Goal: Navigation & Orientation: Find specific page/section

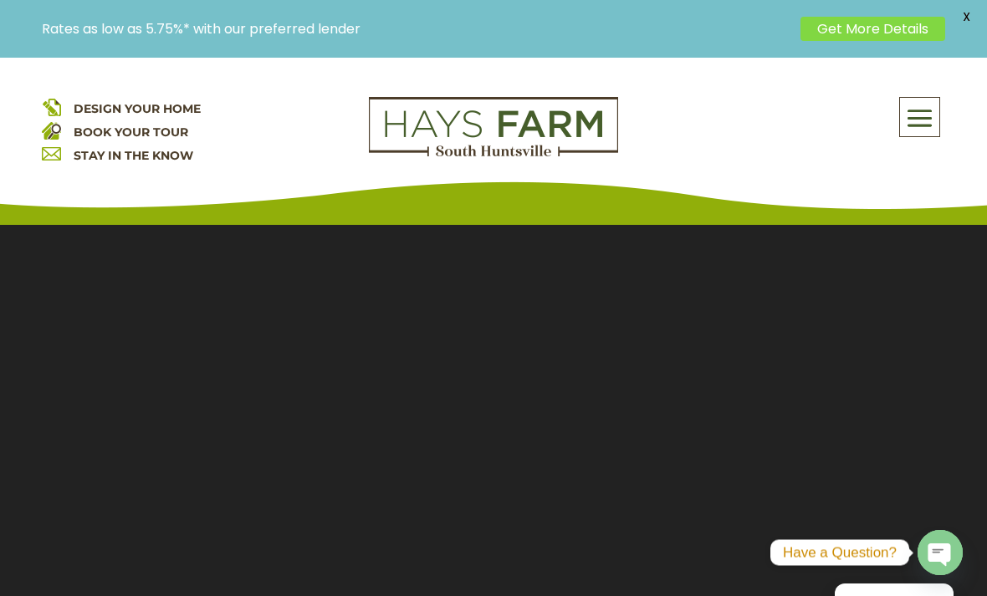
click at [924, 117] on span at bounding box center [919, 119] width 39 height 38
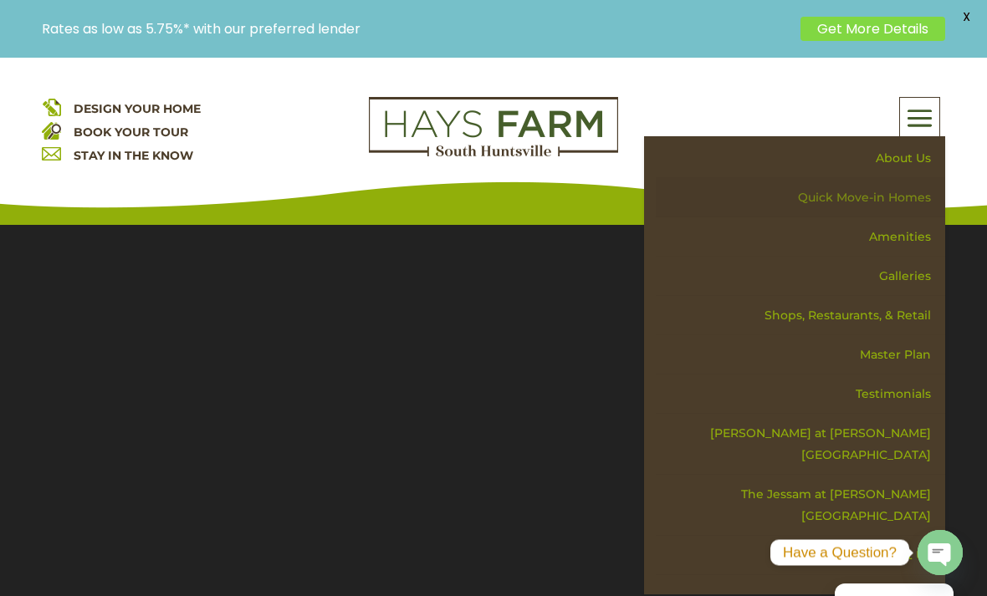
click at [914, 195] on link "Quick Move-in Homes" at bounding box center [800, 197] width 289 height 39
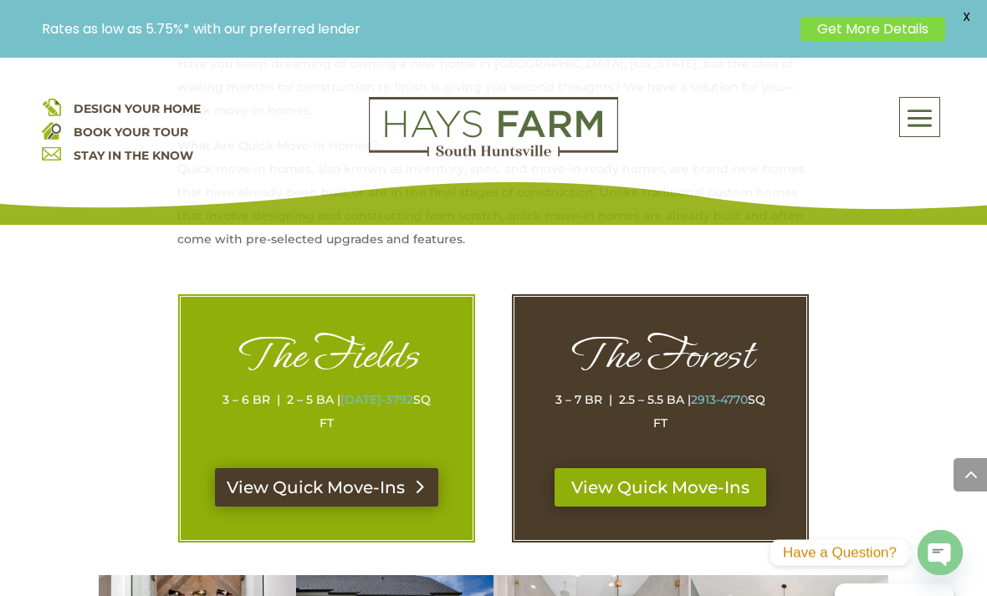
click at [245, 468] on link "View Quick Move-Ins" at bounding box center [326, 487] width 223 height 38
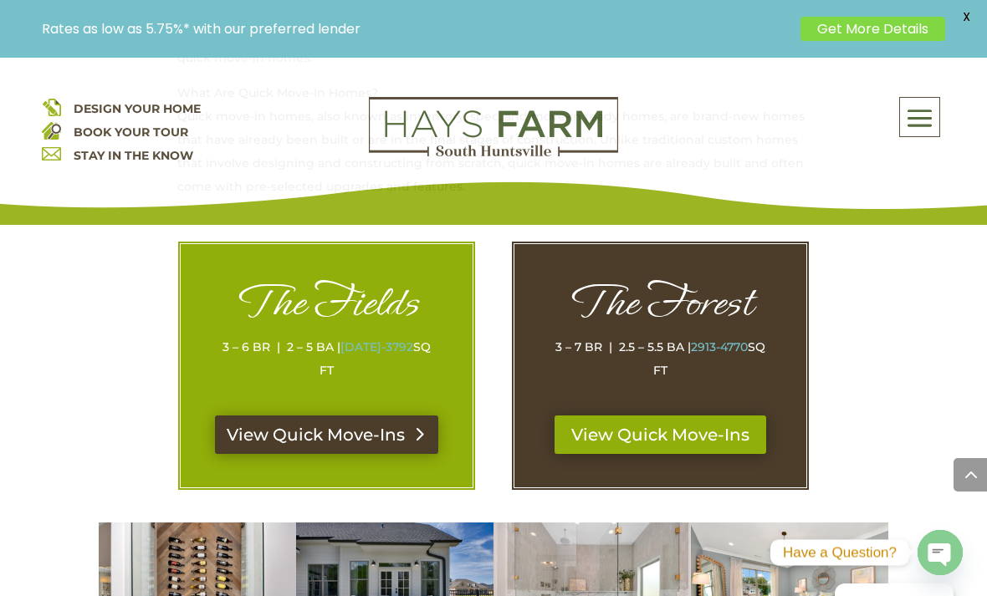
scroll to position [815, 0]
